Goal: Navigation & Orientation: Understand site structure

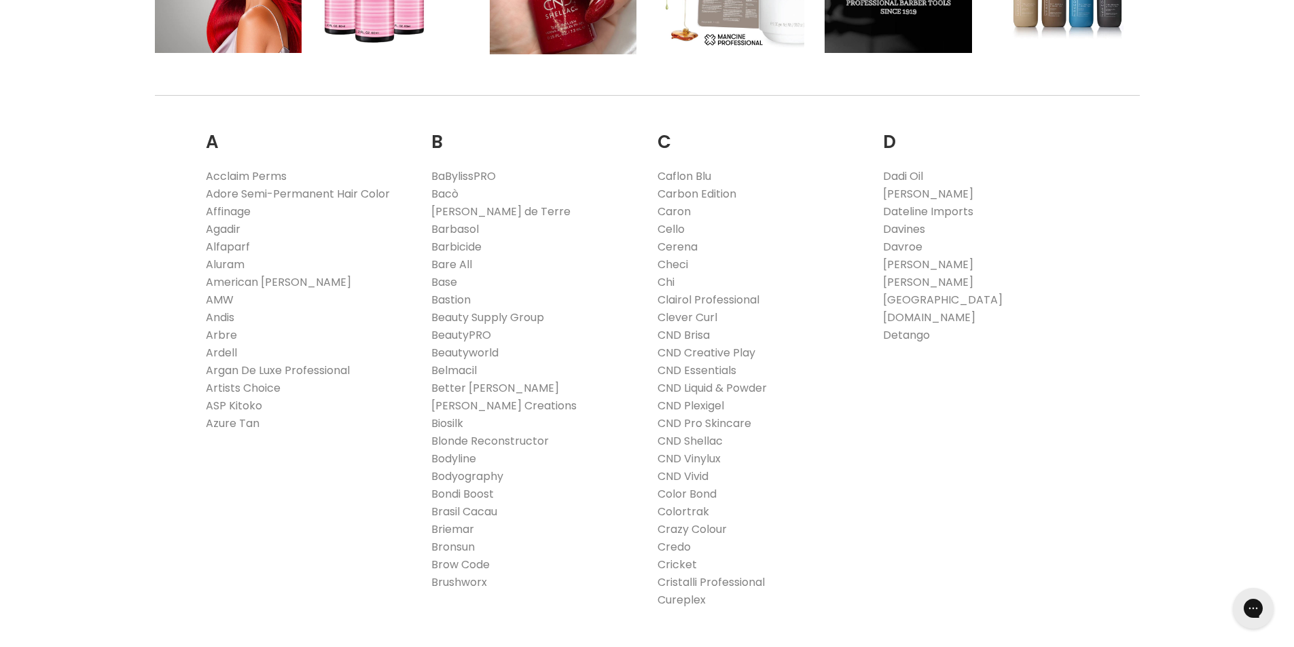
scroll to position [340, 0]
